Goal: Book appointment/travel/reservation

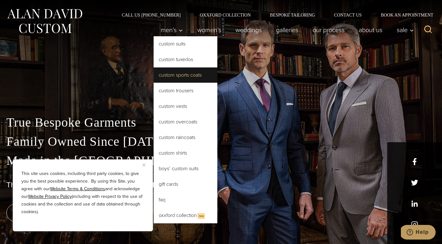
click at [181, 79] on link "Custom Sports Coats" at bounding box center [185, 74] width 64 height 15
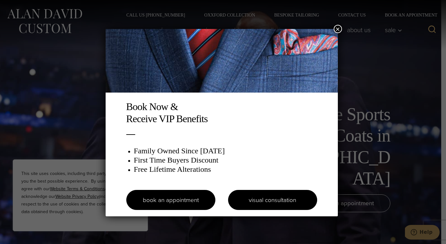
click at [284, 203] on link "visual consultation" at bounding box center [272, 200] width 89 height 20
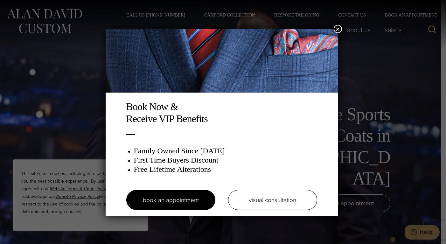
click at [340, 32] on button "×" at bounding box center [338, 29] width 8 height 8
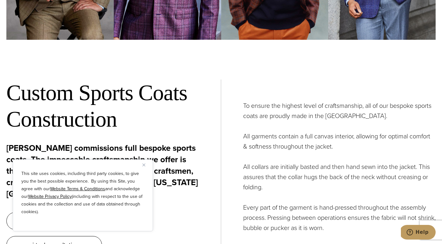
scroll to position [2243, 0]
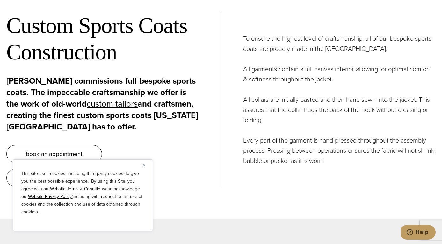
click at [141, 165] on div "This site uses cookies, including third party cookies, to give you the best pos…" at bounding box center [83, 196] width 140 height 72
click at [142, 165] on div "This site uses cookies, including third party cookies, to give you the best pos…" at bounding box center [83, 196] width 140 height 72
click at [143, 166] on img "Close" at bounding box center [143, 165] width 3 height 3
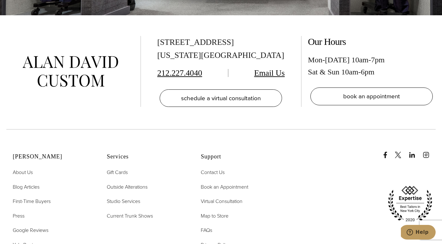
scroll to position [3864, 0]
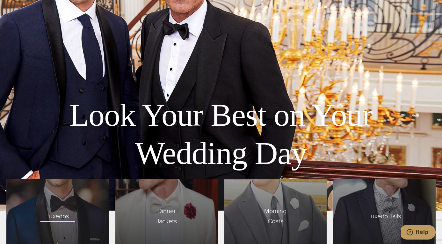
scroll to position [1542, 0]
